Goal: Information Seeking & Learning: Learn about a topic

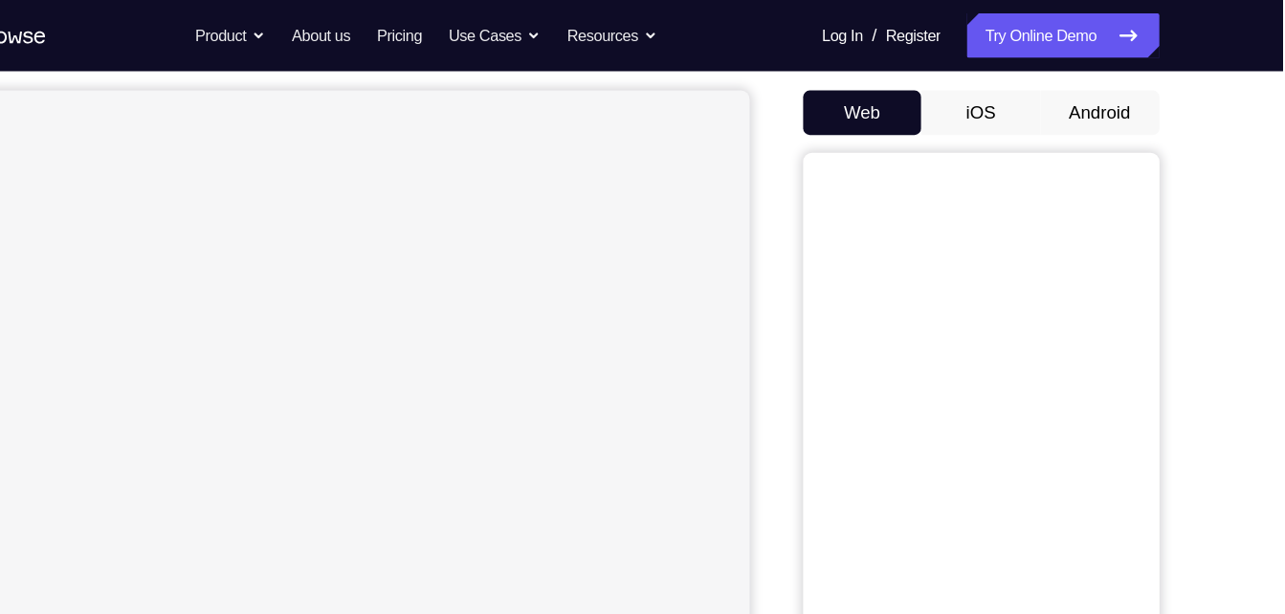
scroll to position [169, 0]
click at [1144, 99] on button "Android" at bounding box center [1128, 98] width 102 height 38
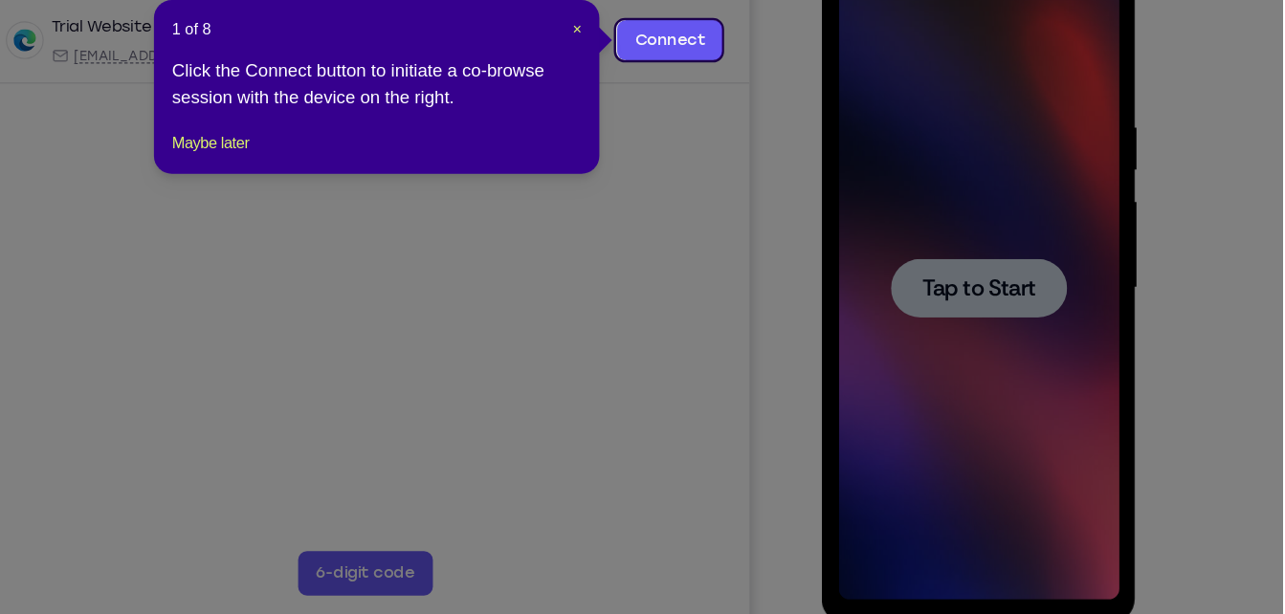
scroll to position [0, 0]
click at [386, 220] on button "Maybe later" at bounding box center [363, 208] width 66 height 23
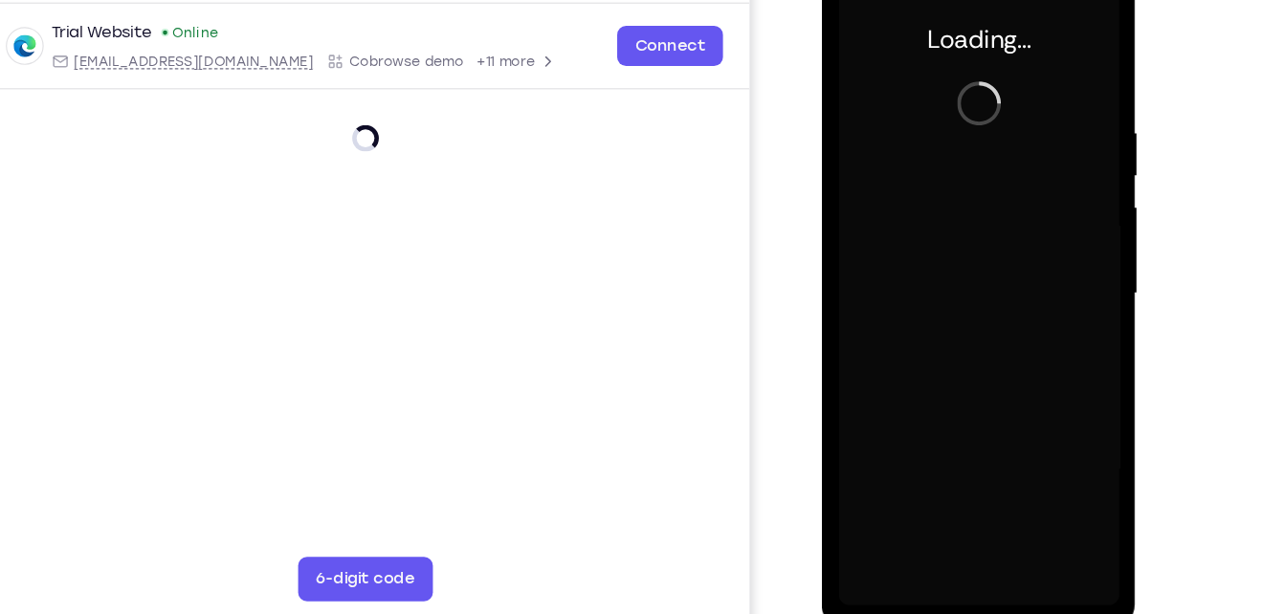
scroll to position [271, 0]
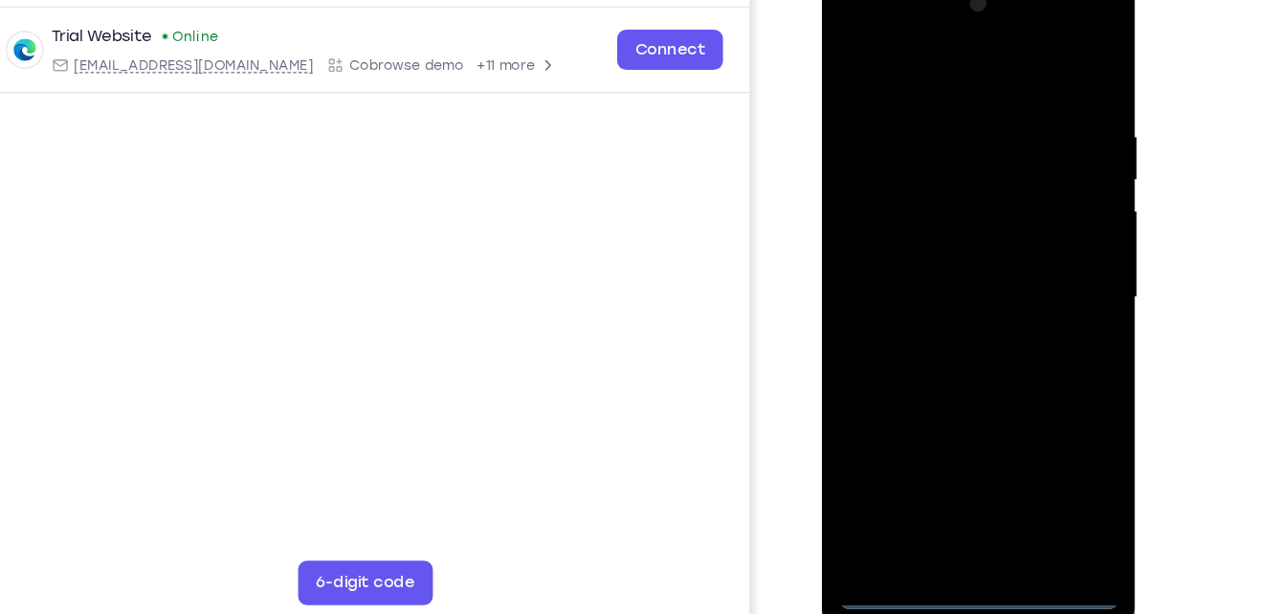
click at [960, 509] on div at bounding box center [956, 253] width 241 height 536
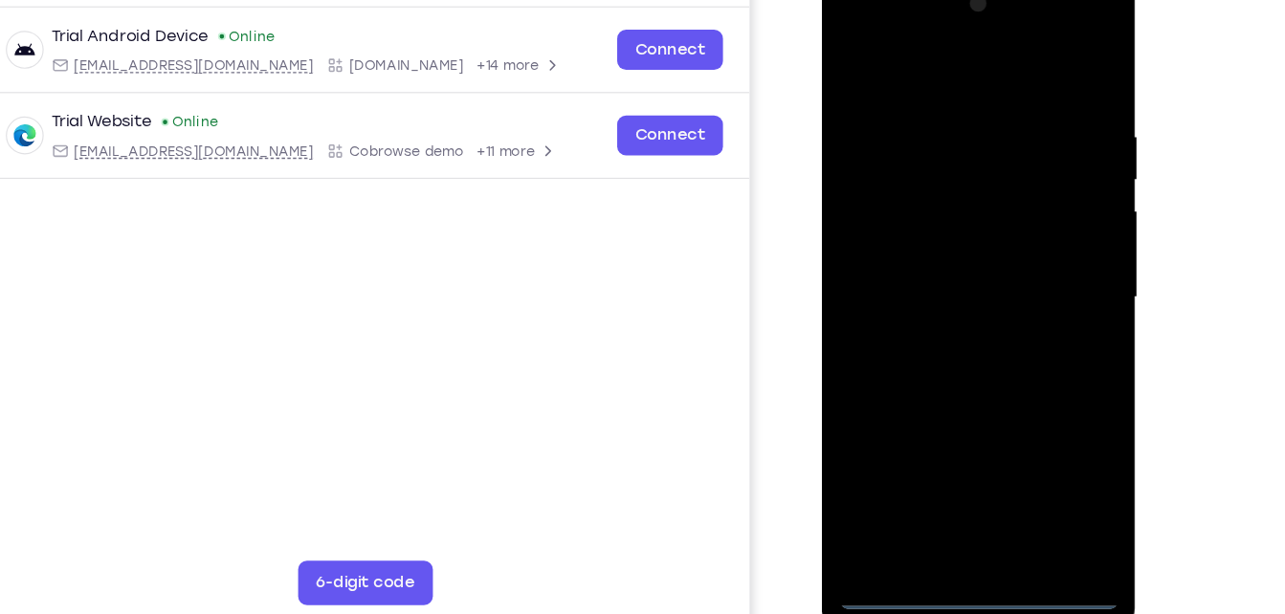
click at [1048, 418] on div at bounding box center [956, 253] width 241 height 536
click at [873, 60] on div at bounding box center [956, 253] width 241 height 536
click at [1039, 258] on div at bounding box center [956, 253] width 241 height 536
click at [939, 480] on div at bounding box center [956, 253] width 241 height 536
click at [924, 216] on div at bounding box center [956, 253] width 241 height 536
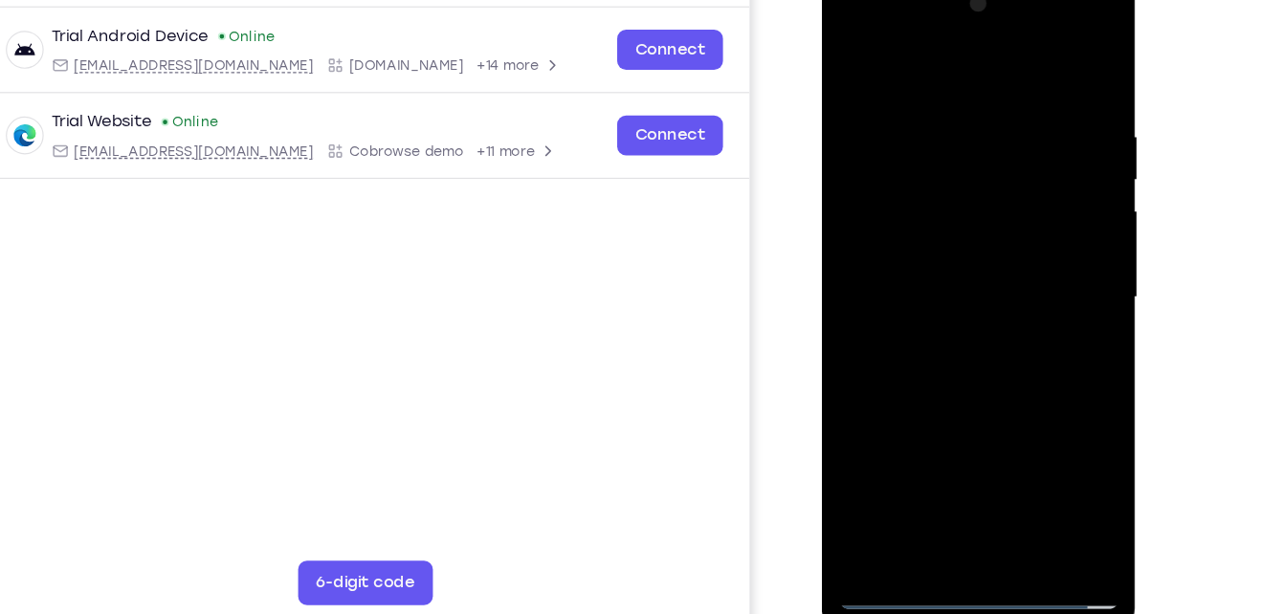
click at [948, 268] on div at bounding box center [956, 253] width 241 height 536
click at [998, 483] on div at bounding box center [956, 253] width 241 height 536
click at [981, 353] on div at bounding box center [956, 253] width 241 height 536
click at [966, 226] on div at bounding box center [956, 253] width 241 height 536
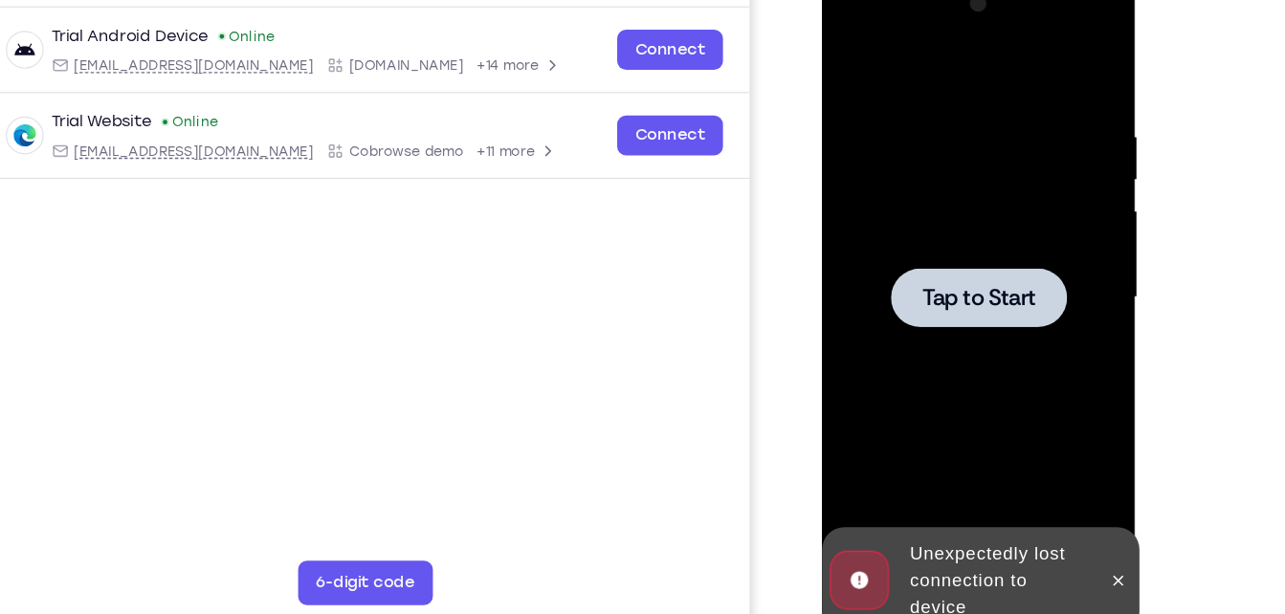
click at [956, 274] on div at bounding box center [956, 252] width 151 height 51
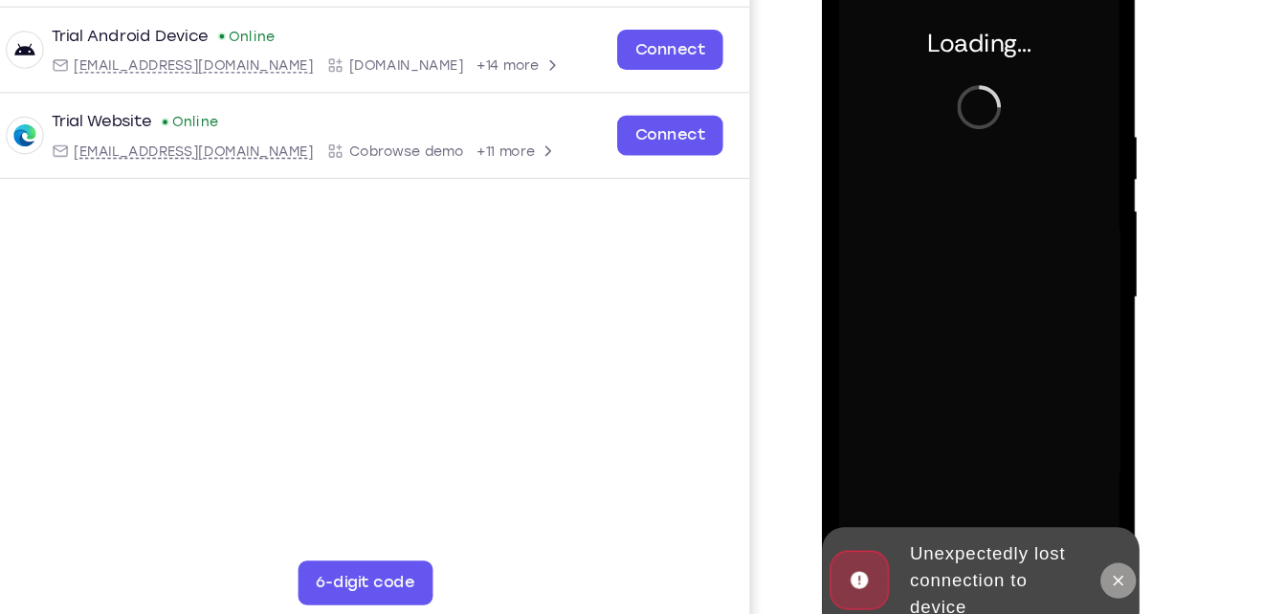
click at [1075, 489] on icon at bounding box center [1076, 495] width 15 height 15
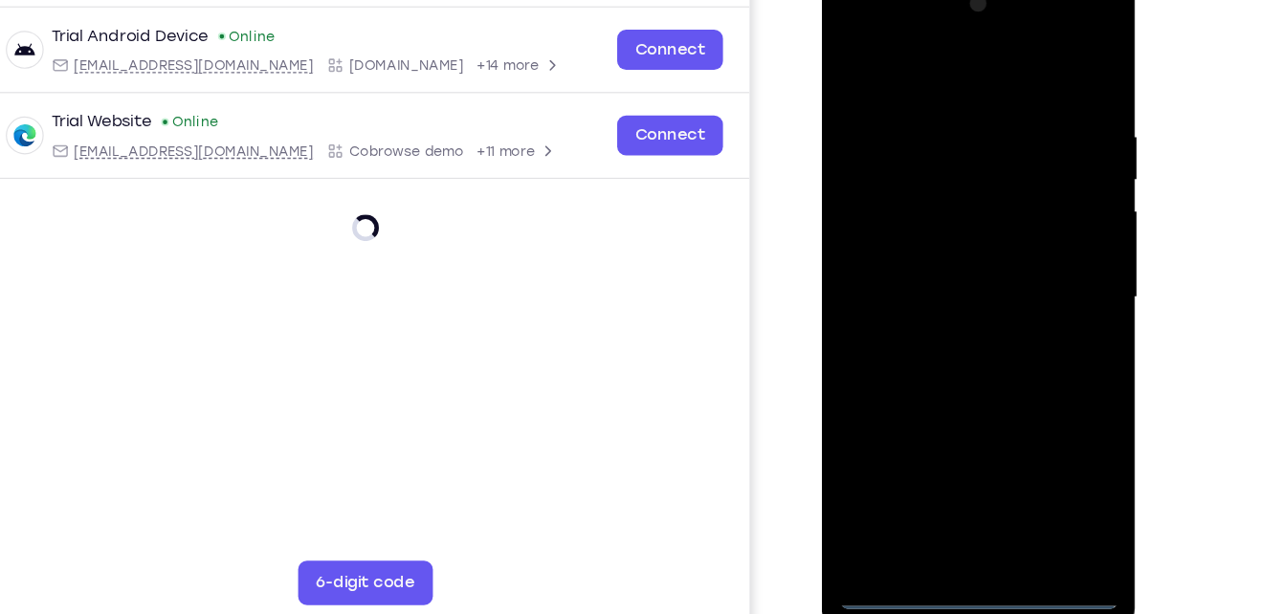
click at [956, 510] on div at bounding box center [956, 253] width 241 height 536
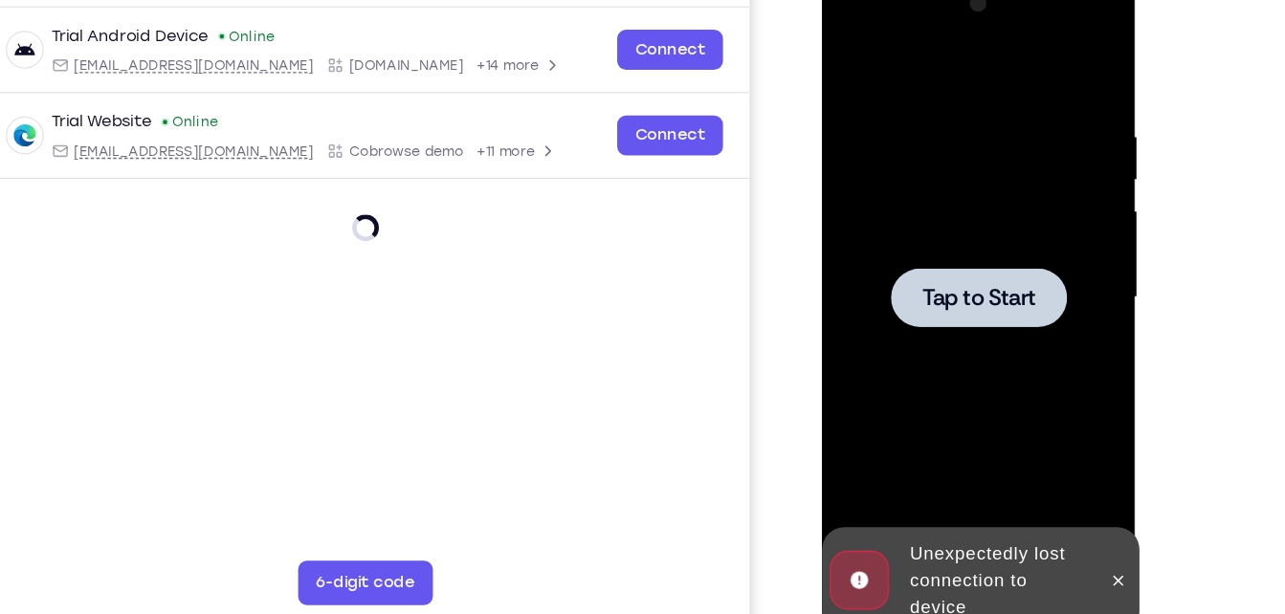
click at [949, 311] on div at bounding box center [956, 253] width 241 height 536
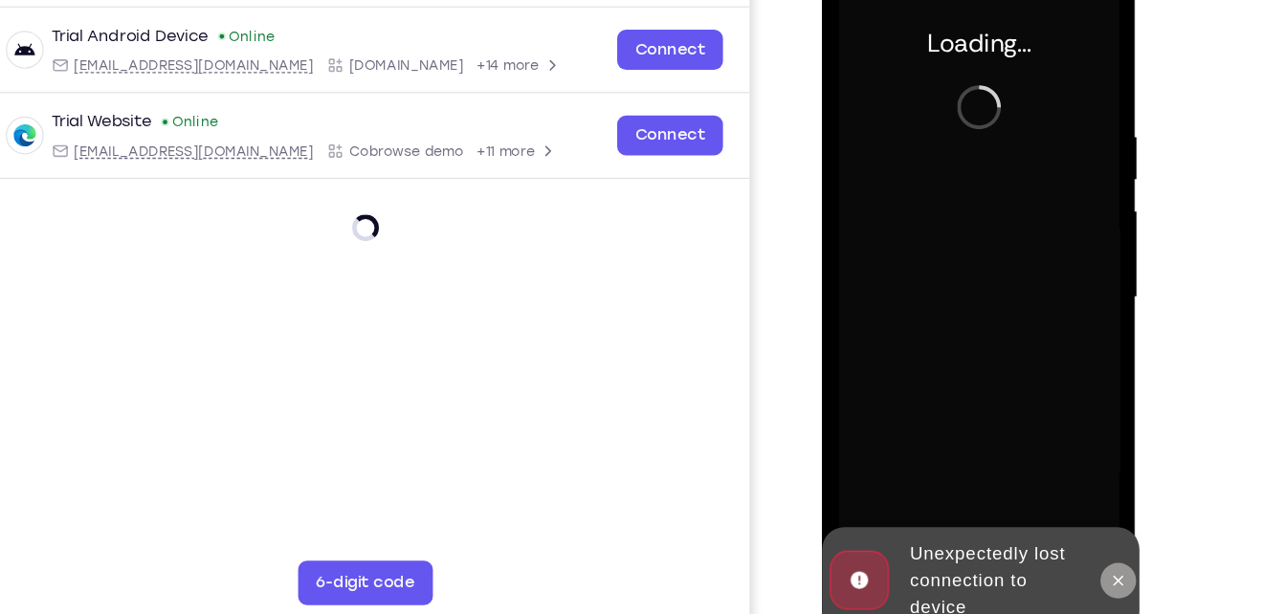
click at [1078, 493] on icon at bounding box center [1077, 495] width 9 height 9
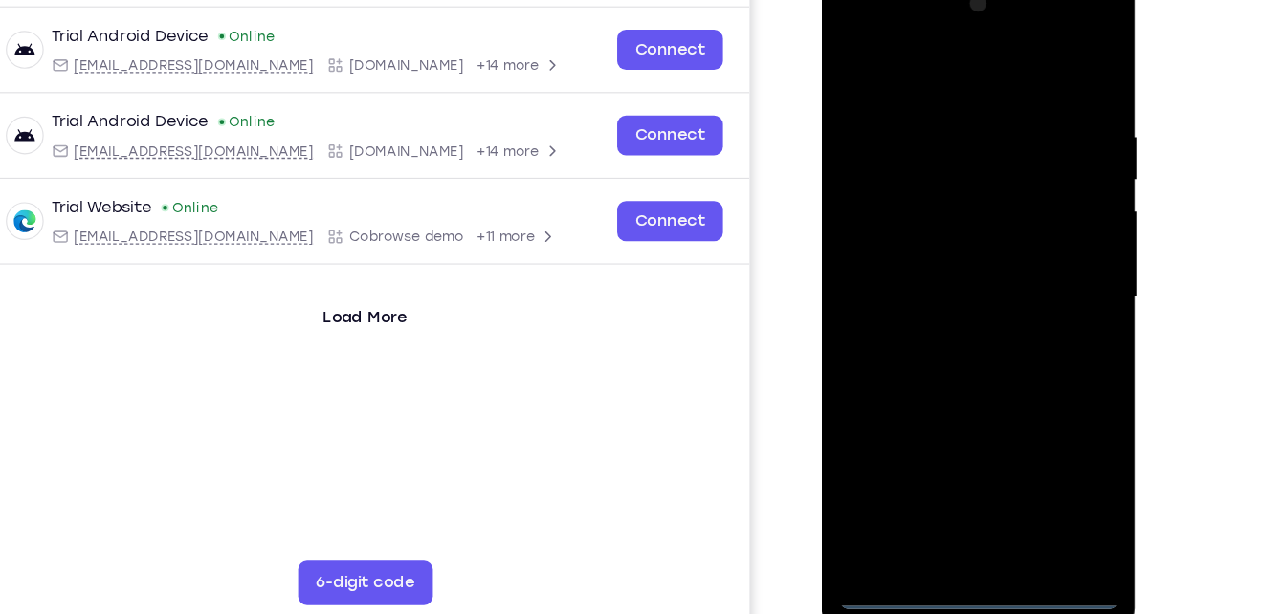
click at [847, 32] on div at bounding box center [956, 253] width 241 height 536
click at [1038, 235] on div at bounding box center [956, 253] width 241 height 536
click at [929, 290] on div at bounding box center [956, 253] width 241 height 536
click at [935, 228] on div at bounding box center [956, 253] width 241 height 536
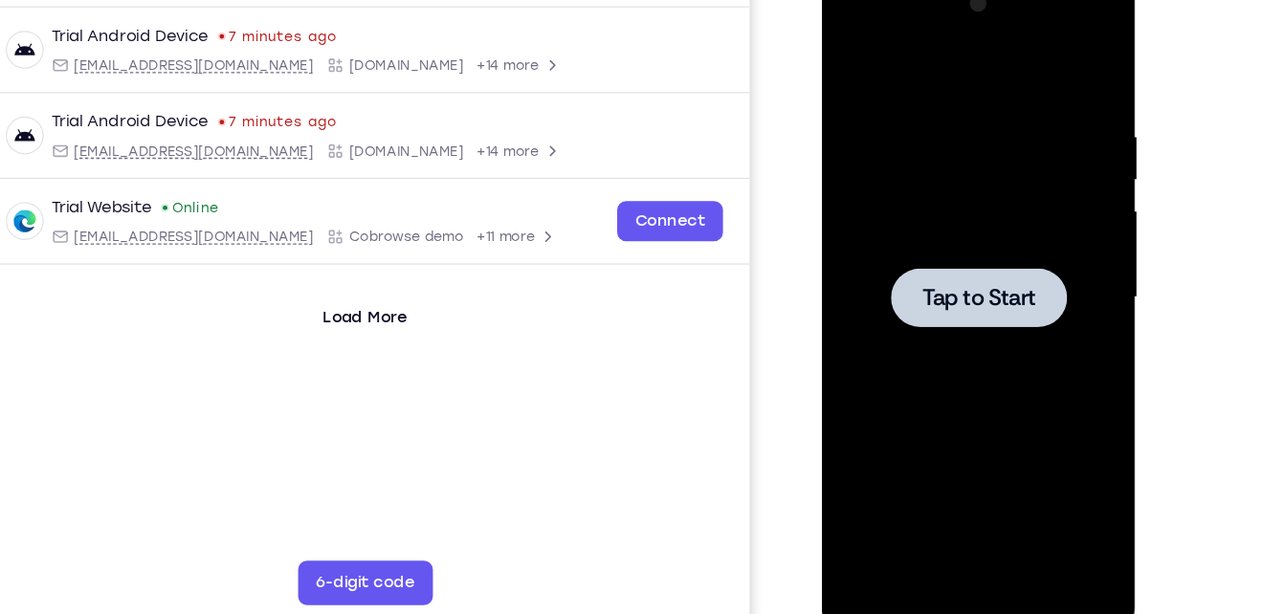
click at [922, 144] on div at bounding box center [956, 253] width 241 height 536
